Goal: Information Seeking & Learning: Find specific fact

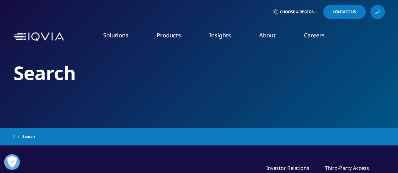
type input "[GEOGRAPHIC_DATA]"
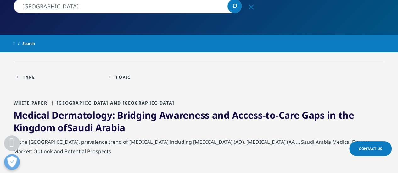
scroll to position [64, 0]
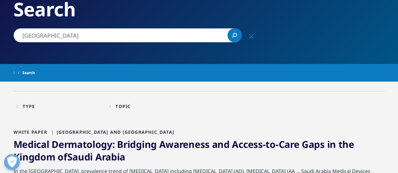
click at [31, 105] on div "Type" at bounding box center [29, 107] width 12 height 6
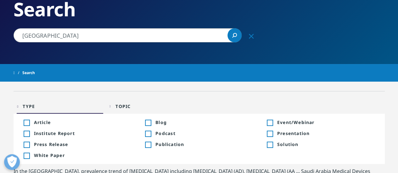
click at [26, 156] on div "Toggle" at bounding box center [27, 156] width 6 height 6
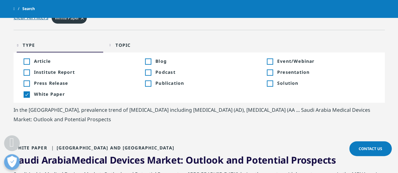
scroll to position [129, 0]
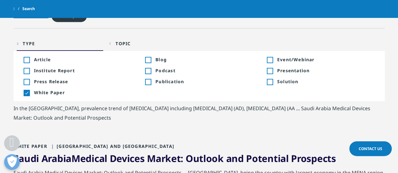
click at [26, 69] on div "Toggle" at bounding box center [27, 71] width 6 height 6
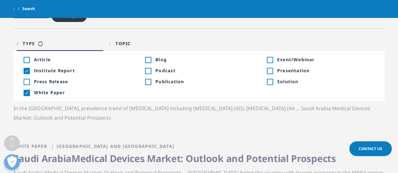
click at [25, 63] on div "Toggle" at bounding box center [27, 60] width 6 height 6
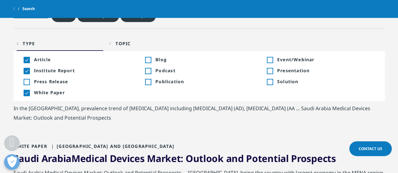
click at [122, 41] on div "Topic" at bounding box center [123, 44] width 15 height 6
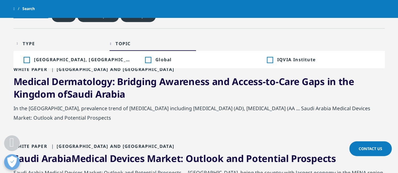
click at [128, 41] on div "Topic" at bounding box center [123, 44] width 15 height 6
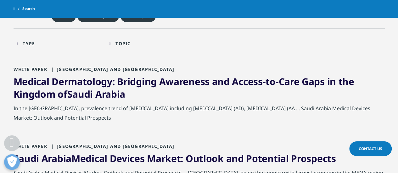
click at [128, 41] on div "Topic" at bounding box center [123, 44] width 15 height 6
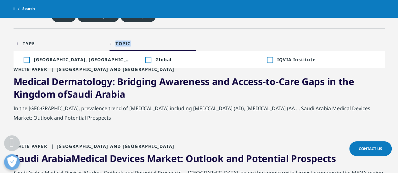
click at [128, 41] on div "Topic" at bounding box center [123, 44] width 15 height 6
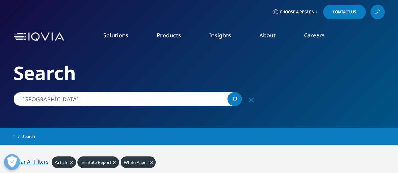
scroll to position [147, 0]
